Goal: Complete application form: Complete application form

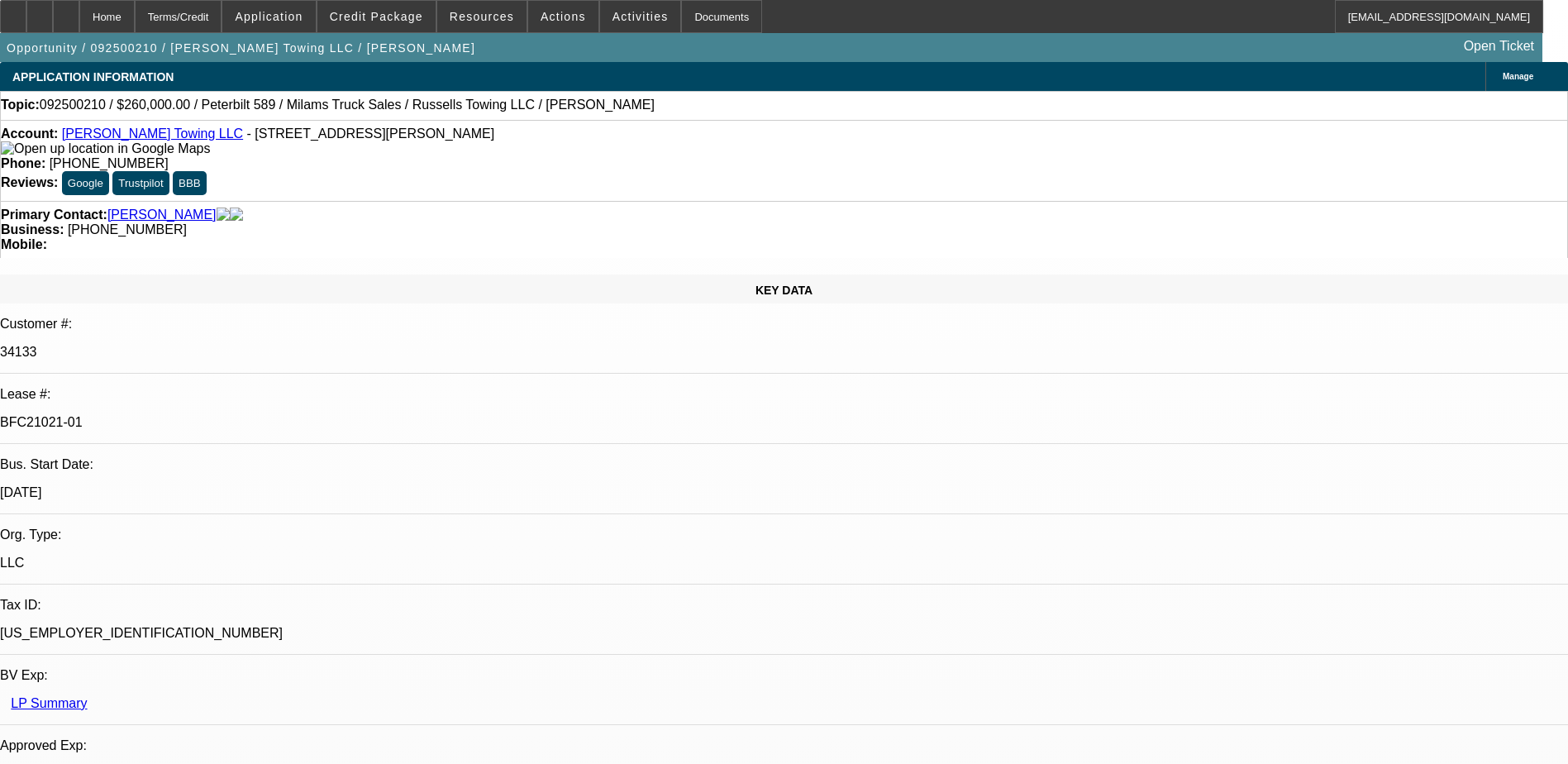
select select "0"
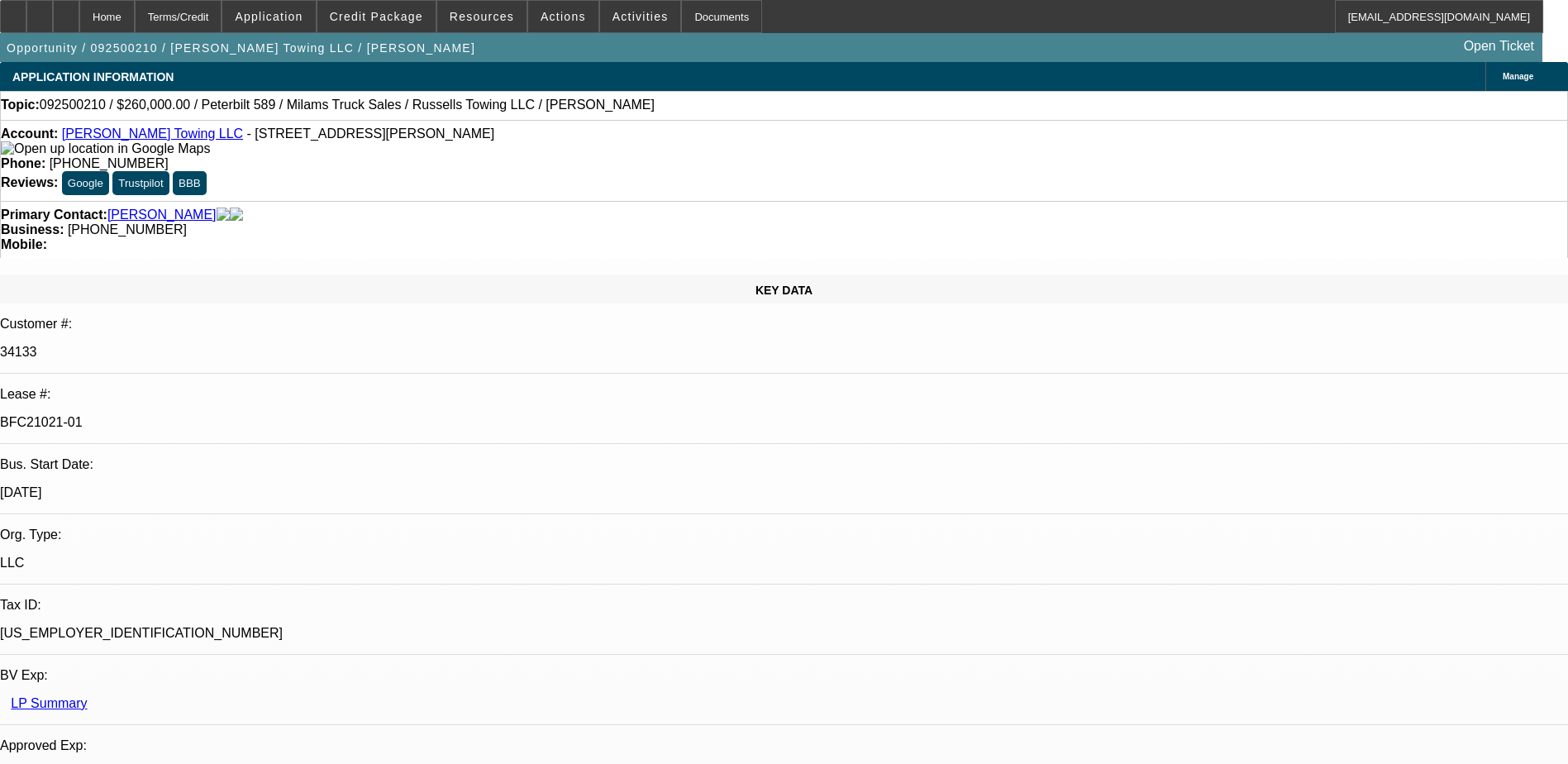
select select "0"
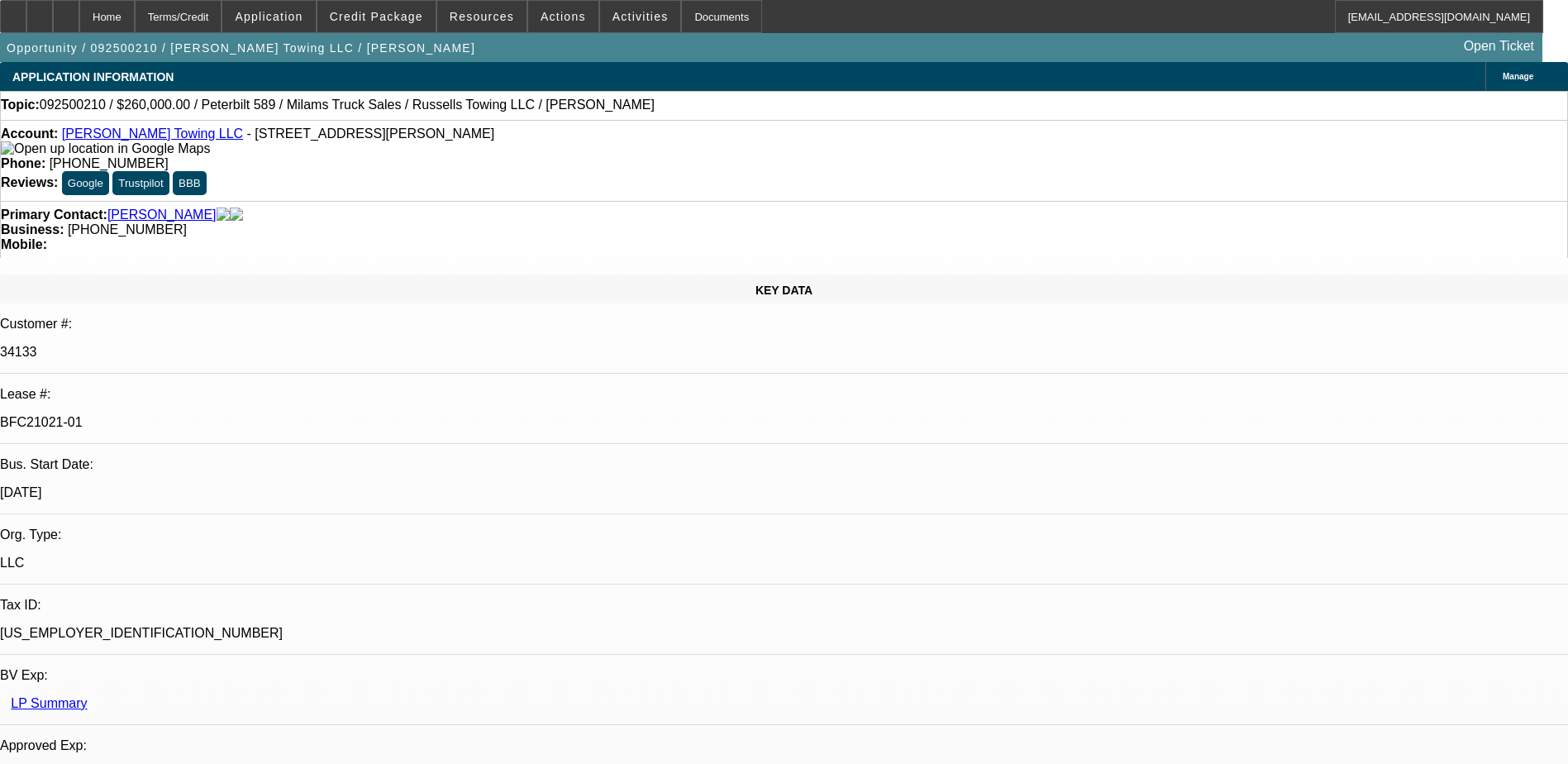
select select "0"
select select "1"
select select "3"
select select "6"
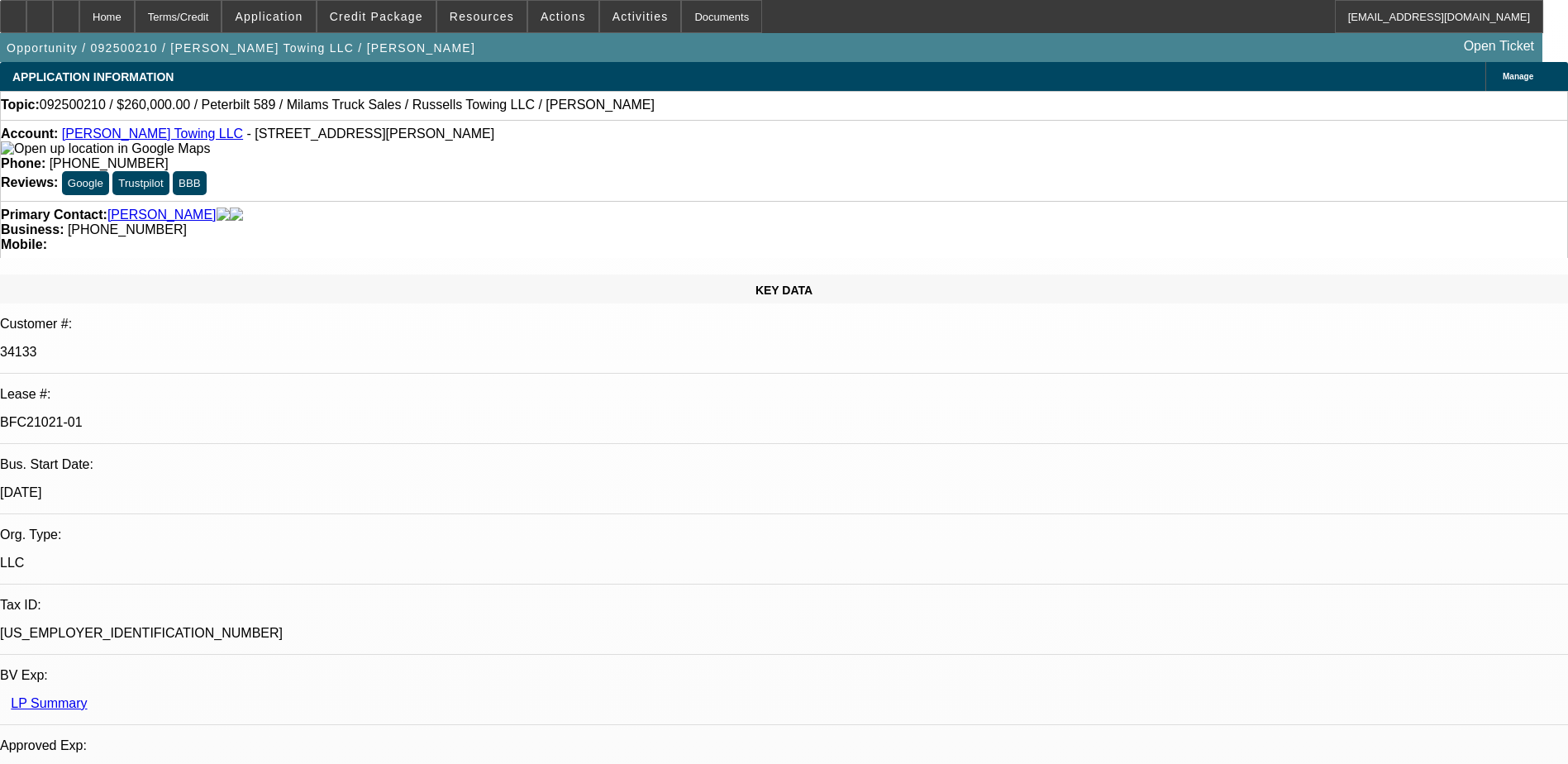
select select "1"
select select "3"
select select "6"
select select "1"
select select "3"
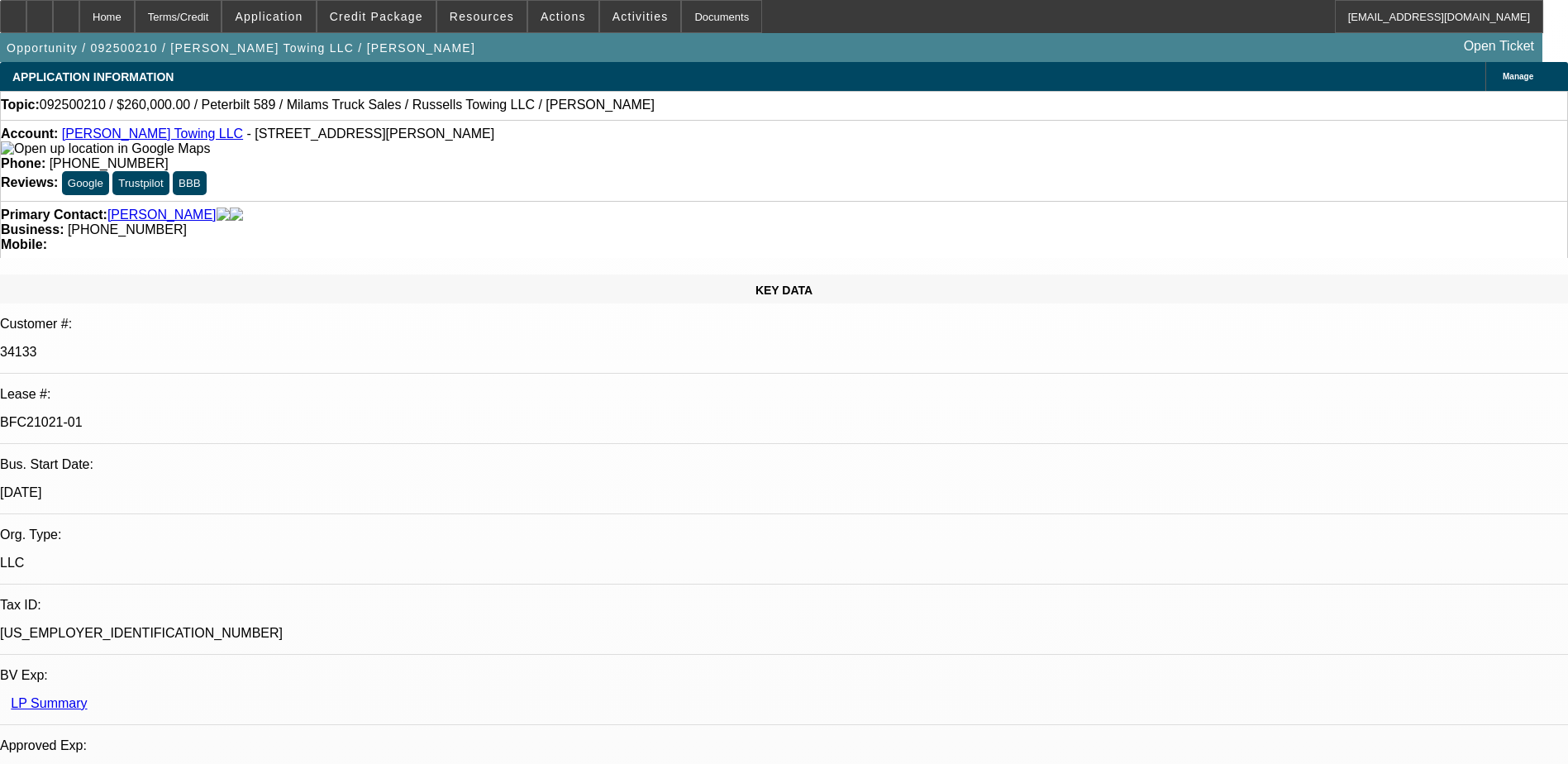
select select "6"
select select "1"
select select "3"
select select "6"
